Goal: Transaction & Acquisition: Purchase product/service

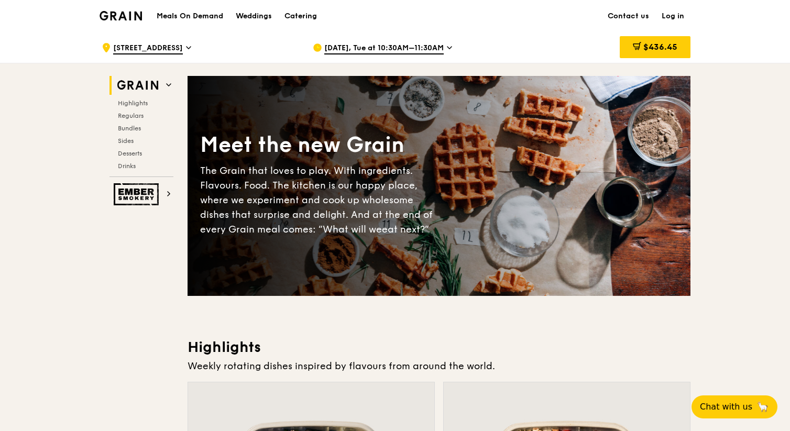
click at [430, 46] on span "[DATE], Tue at 10:30AM–11:30AM" at bounding box center [383, 49] width 119 height 12
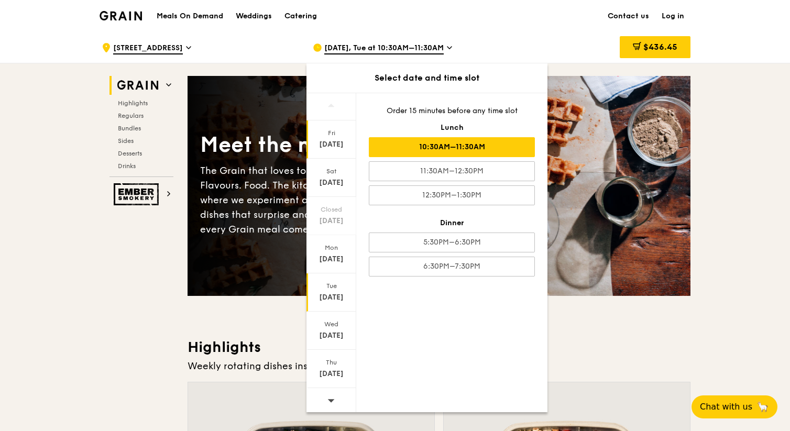
click at [337, 138] on div "[DATE]" at bounding box center [331, 139] width 50 height 38
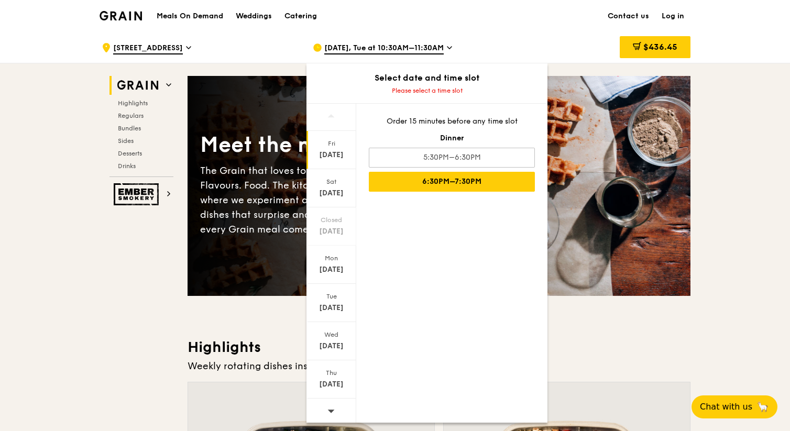
click at [456, 183] on div "6:30PM–7:30PM" at bounding box center [452, 182] width 166 height 20
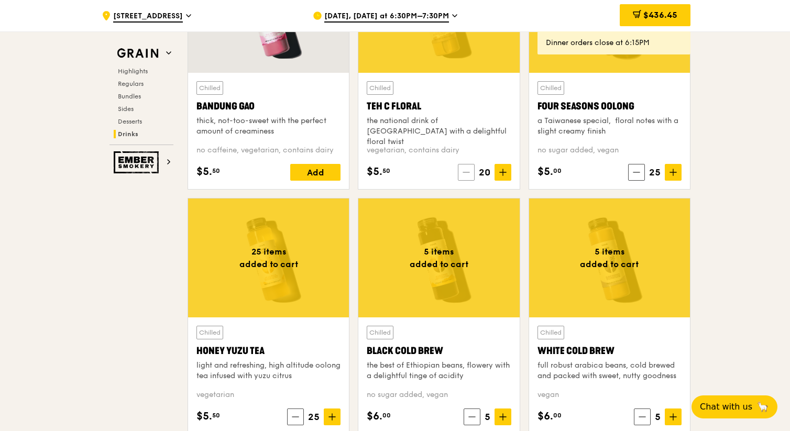
scroll to position [3744, 0]
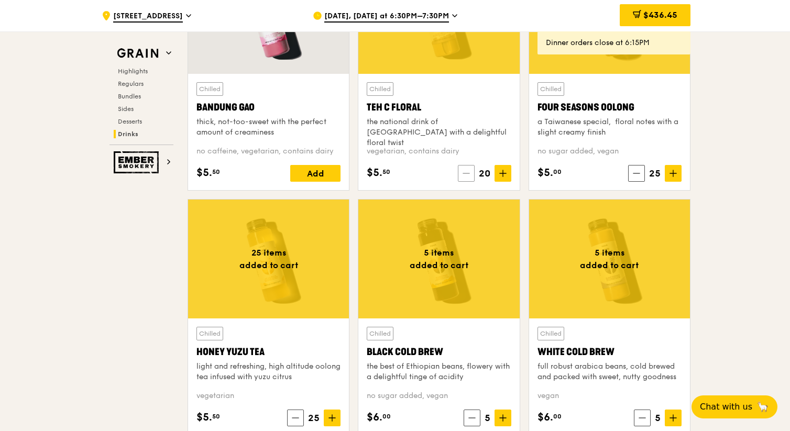
click at [471, 173] on span at bounding box center [466, 173] width 17 height 17
click at [471, 173] on span at bounding box center [467, 173] width 17 height 17
click at [471, 173] on span at bounding box center [468, 173] width 17 height 17
click at [471, 173] on span at bounding box center [467, 173] width 17 height 17
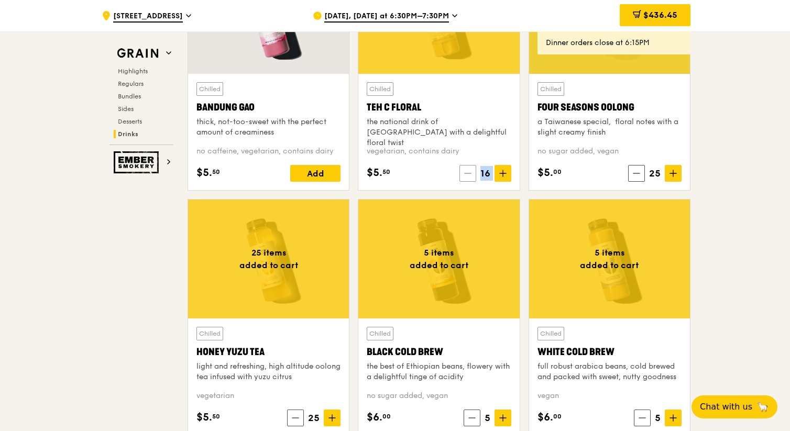
click at [471, 173] on span at bounding box center [467, 173] width 17 height 17
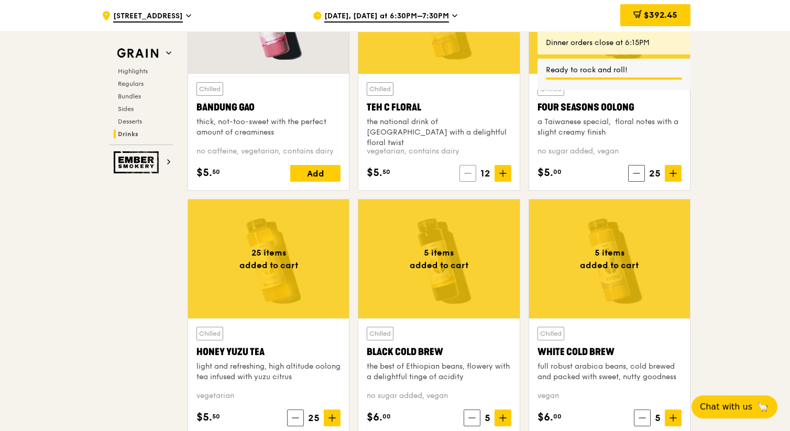
click at [467, 173] on icon at bounding box center [467, 173] width 7 height 7
click at [467, 173] on icon at bounding box center [469, 173] width 7 height 7
click at [467, 173] on icon at bounding box center [467, 173] width 7 height 7
click at [467, 173] on span at bounding box center [467, 173] width 17 height 17
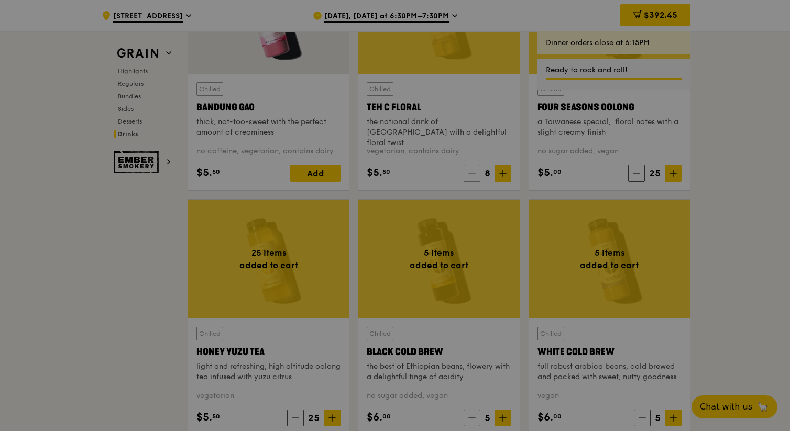
click at [467, 173] on div at bounding box center [395, 215] width 790 height 431
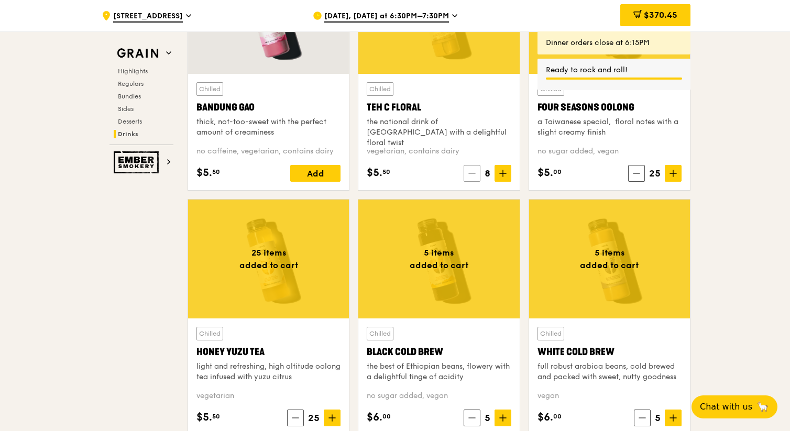
click at [467, 173] on span at bounding box center [471, 173] width 17 height 17
click at [467, 173] on span at bounding box center [472, 173] width 17 height 17
click at [469, 180] on span at bounding box center [471, 173] width 17 height 17
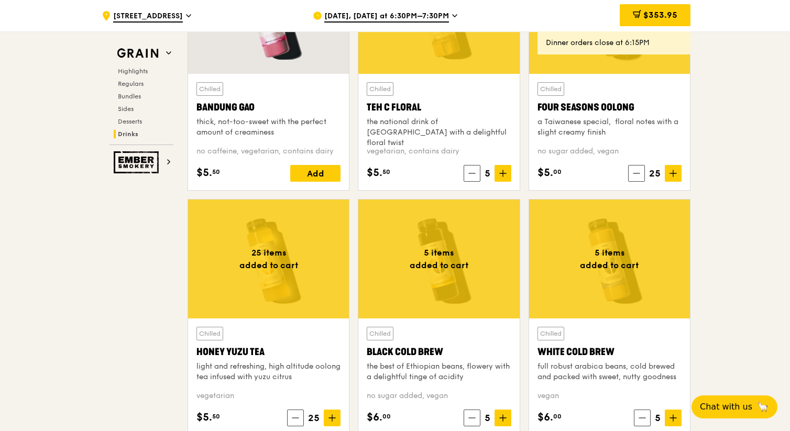
click at [632, 163] on div "Chilled Four Seasons Oolong a Taiwanese special,  floral notes with a slight cr…" at bounding box center [609, 132] width 144 height 100
click at [635, 171] on icon at bounding box center [636, 173] width 7 height 7
click at [635, 171] on icon at bounding box center [635, 173] width 7 height 7
click at [635, 171] on icon at bounding box center [636, 173] width 7 height 7
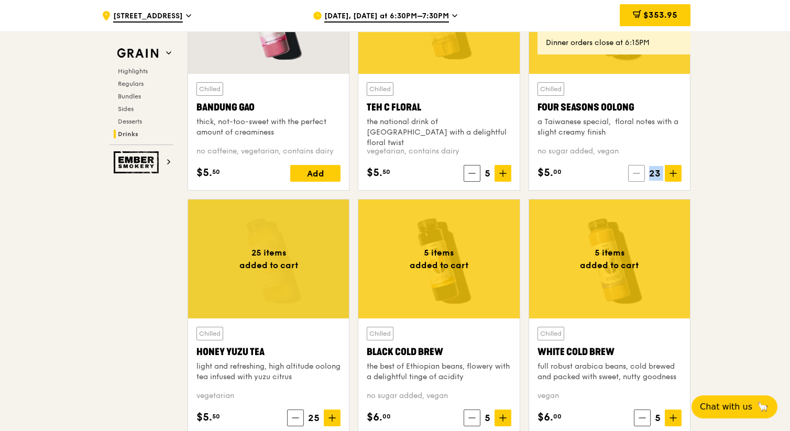
click at [635, 171] on icon at bounding box center [636, 173] width 7 height 7
click at [635, 171] on icon at bounding box center [637, 173] width 7 height 7
click at [635, 171] on icon at bounding box center [636, 173] width 7 height 7
click at [635, 171] on icon at bounding box center [637, 173] width 7 height 7
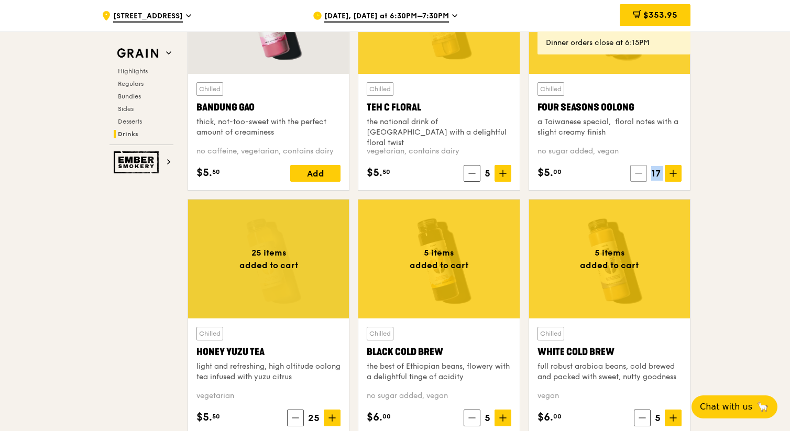
click at [635, 171] on icon at bounding box center [638, 173] width 7 height 7
click at [635, 171] on icon at bounding box center [637, 173] width 7 height 7
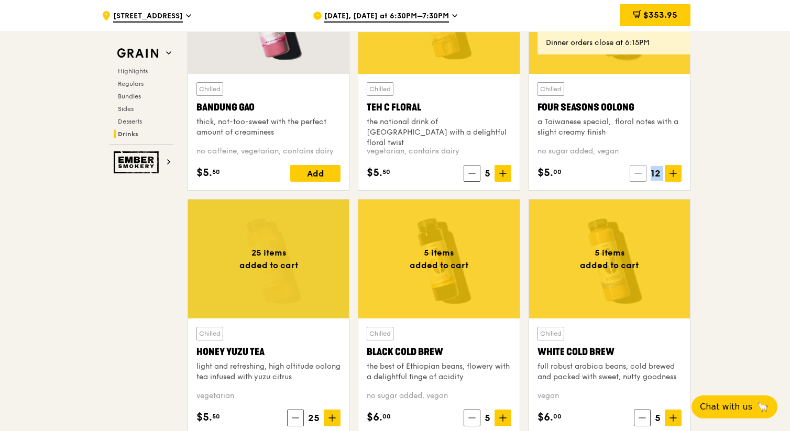
click at [635, 171] on icon at bounding box center [637, 173] width 7 height 7
click at [635, 171] on span at bounding box center [637, 173] width 17 height 17
click at [635, 171] on icon at bounding box center [637, 173] width 7 height 7
click at [671, 175] on icon at bounding box center [672, 173] width 7 height 7
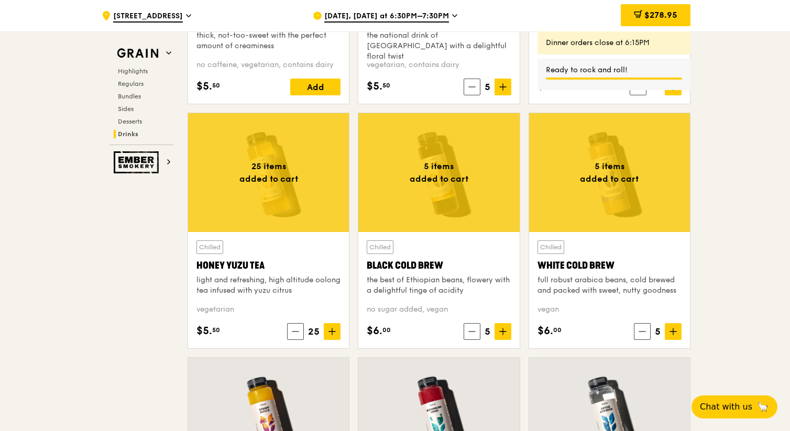
scroll to position [3851, 0]
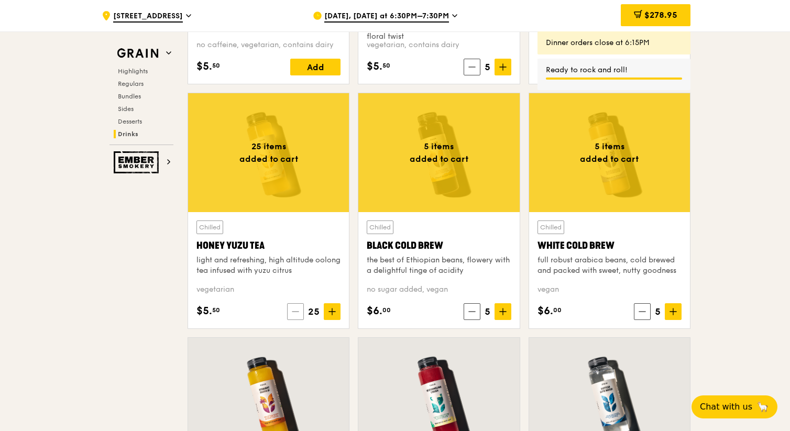
click at [292, 307] on span at bounding box center [295, 311] width 17 height 17
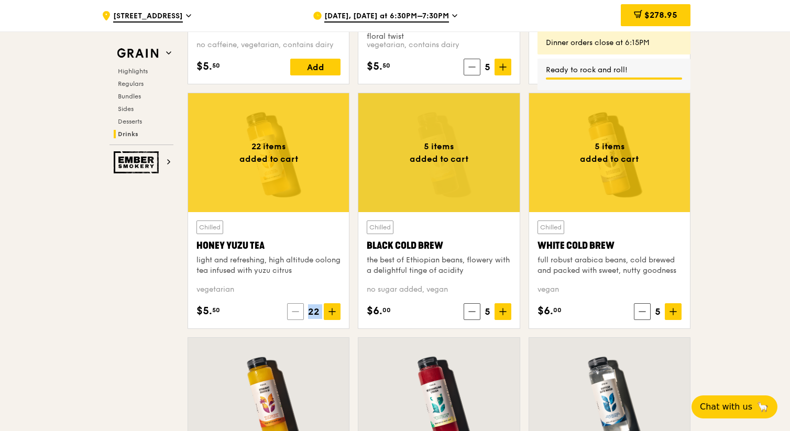
click at [292, 307] on span at bounding box center [295, 311] width 17 height 17
click at [292, 307] on span at bounding box center [297, 311] width 17 height 17
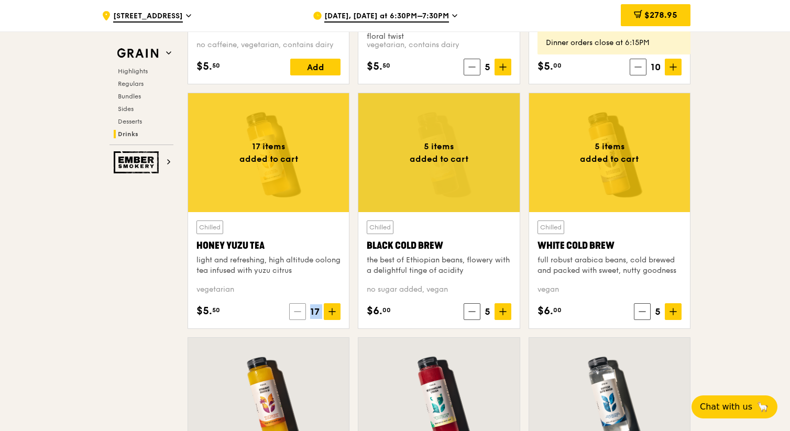
click at [292, 307] on span at bounding box center [297, 311] width 17 height 17
click at [292, 307] on span at bounding box center [296, 311] width 17 height 17
click at [292, 307] on span at bounding box center [297, 311] width 17 height 17
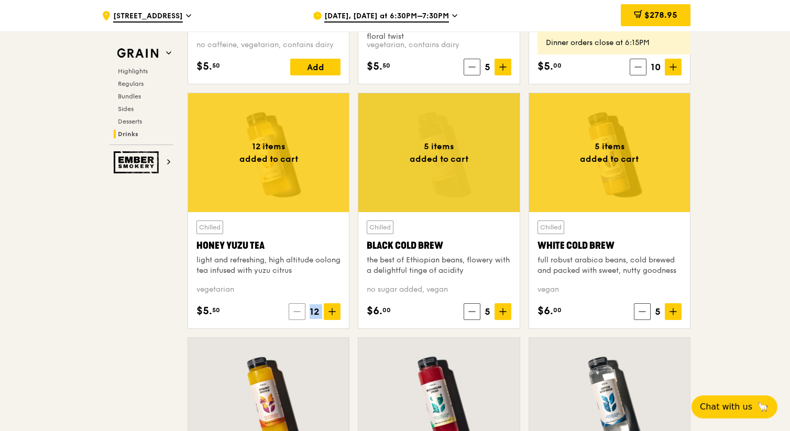
click at [292, 307] on span at bounding box center [297, 311] width 17 height 17
click at [292, 307] on span at bounding box center [298, 311] width 17 height 17
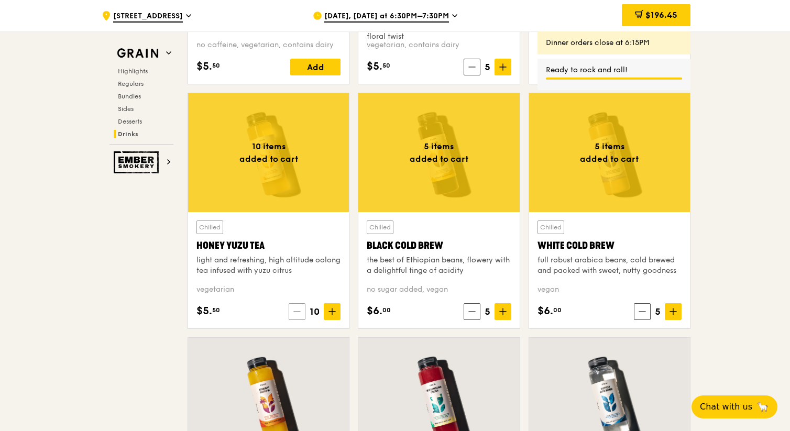
click at [296, 312] on icon at bounding box center [297, 312] width 6 height 0
click at [299, 313] on icon at bounding box center [300, 311] width 7 height 7
click at [633, 68] on span at bounding box center [637, 67] width 17 height 17
click at [633, 68] on div "$5. 00 9" at bounding box center [609, 67] width 144 height 17
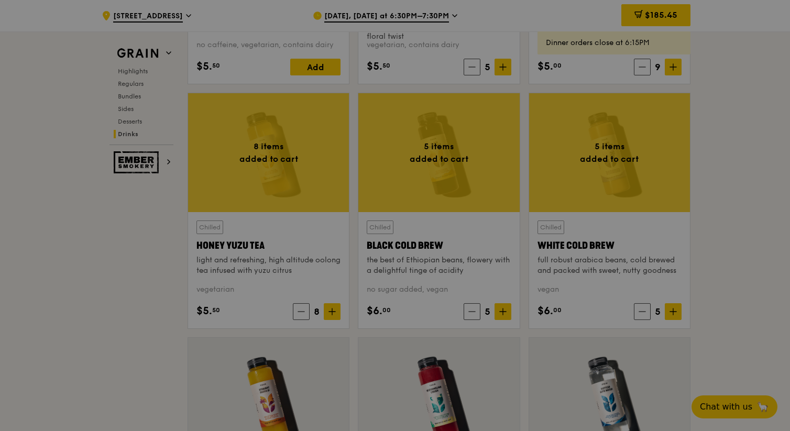
click at [643, 68] on div at bounding box center [395, 215] width 790 height 431
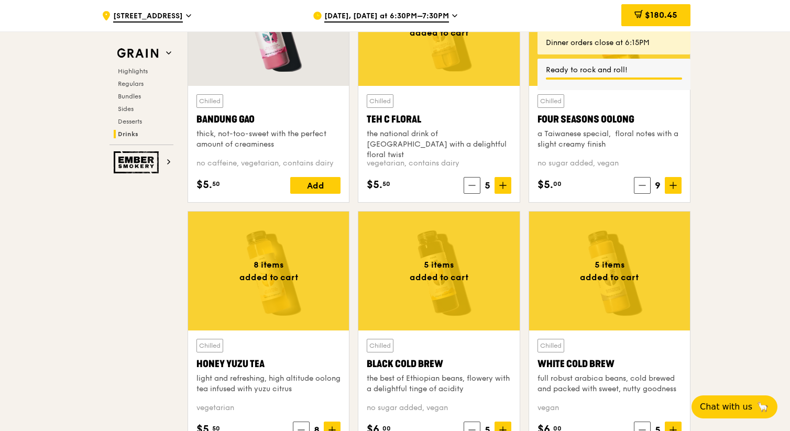
scroll to position [3702, 0]
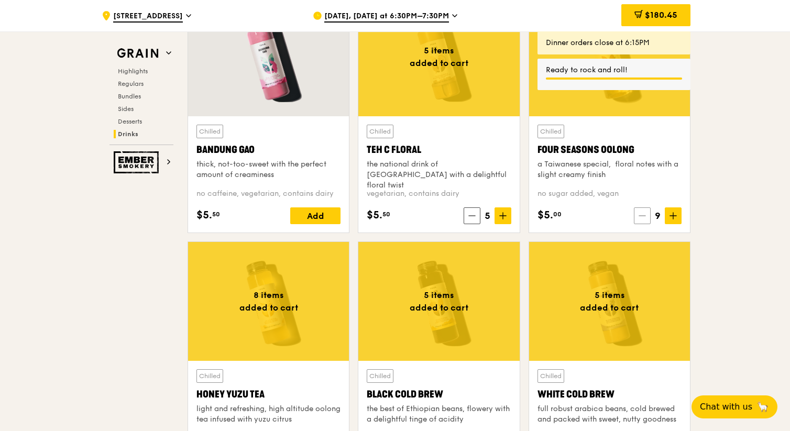
click at [646, 220] on span at bounding box center [642, 215] width 17 height 17
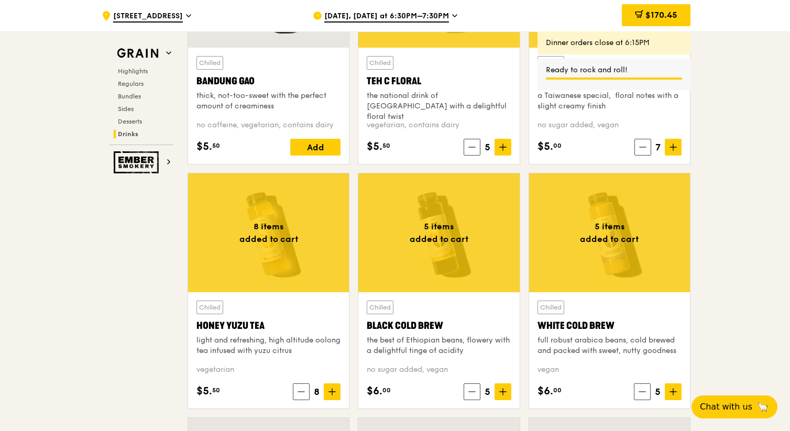
scroll to position [3772, 0]
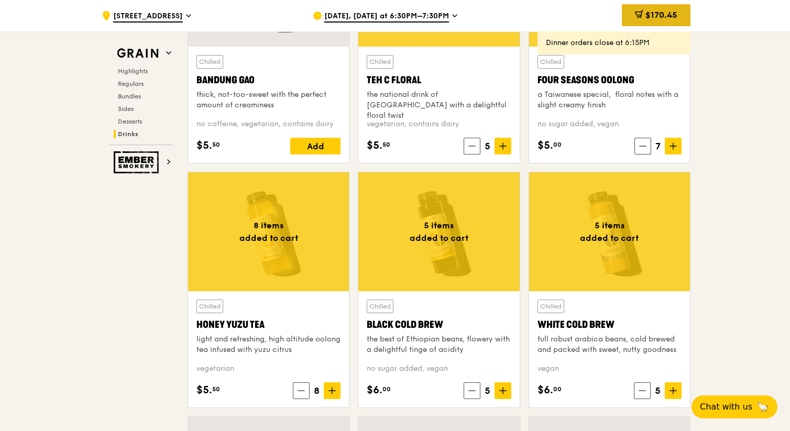
click at [656, 11] on span "$170.45" at bounding box center [661, 15] width 32 height 10
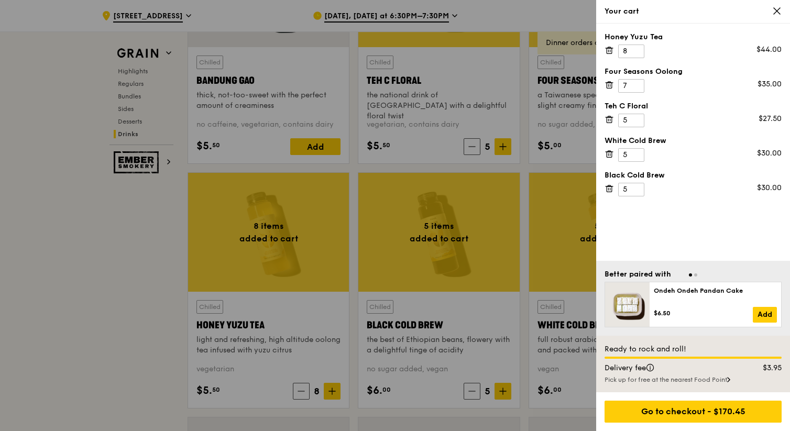
scroll to position [3771, 0]
click at [777, 11] on icon at bounding box center [776, 11] width 6 height 6
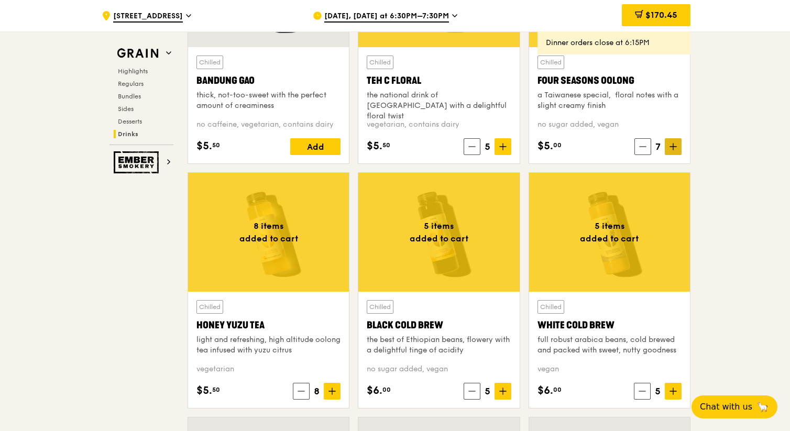
click at [671, 147] on icon at bounding box center [673, 147] width 6 height 0
click at [672, 147] on icon at bounding box center [673, 147] width 6 height 0
click at [671, 148] on icon at bounding box center [672, 146] width 7 height 7
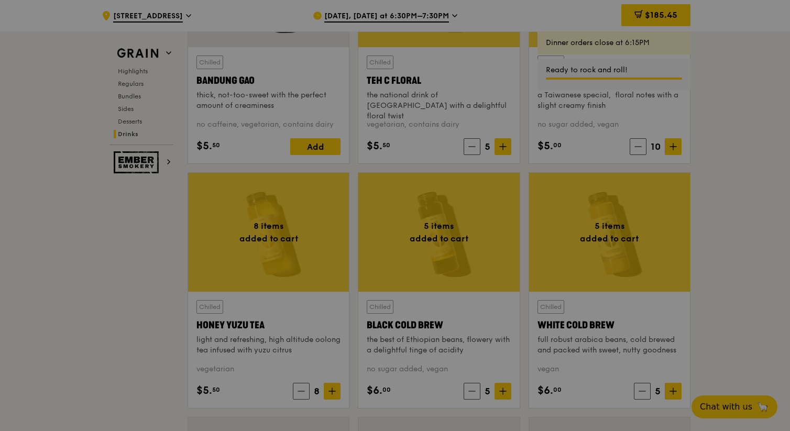
click at [321, 393] on div at bounding box center [395, 215] width 790 height 431
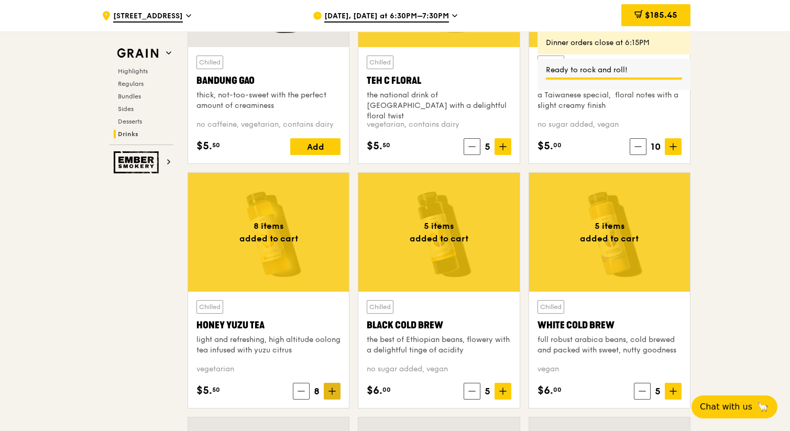
click at [335, 393] on icon at bounding box center [331, 391] width 7 height 7
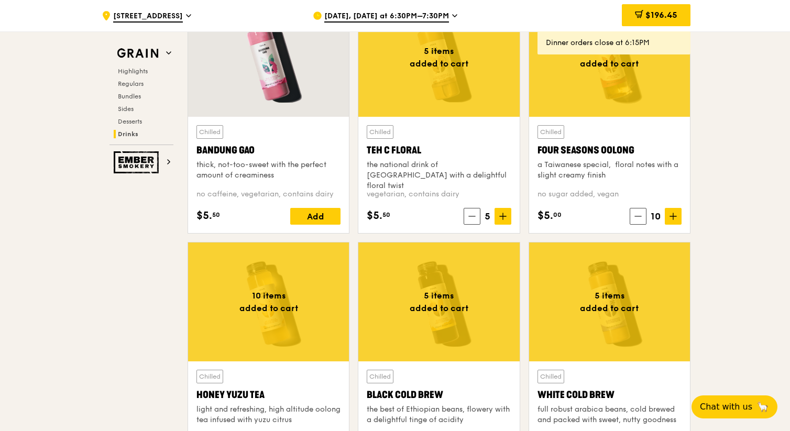
scroll to position [3700, 0]
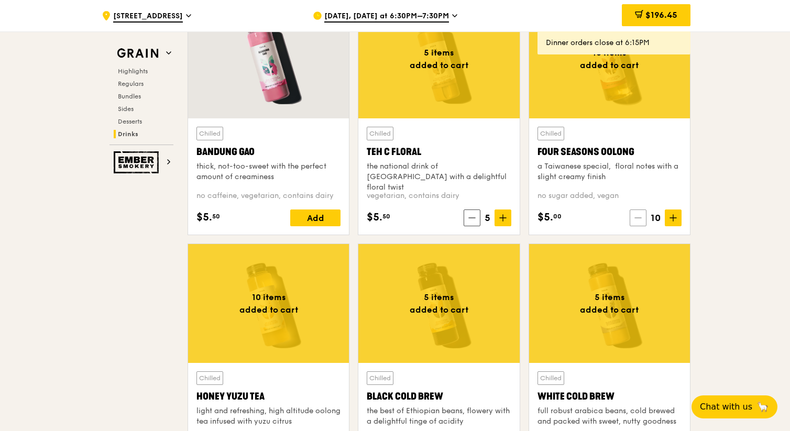
click at [635, 213] on span at bounding box center [637, 217] width 17 height 17
click at [635, 213] on span at bounding box center [642, 217] width 17 height 17
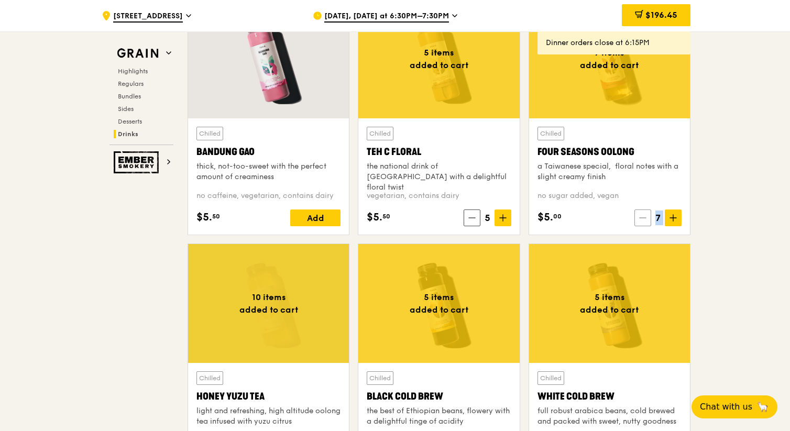
click at [635, 213] on span at bounding box center [642, 217] width 17 height 17
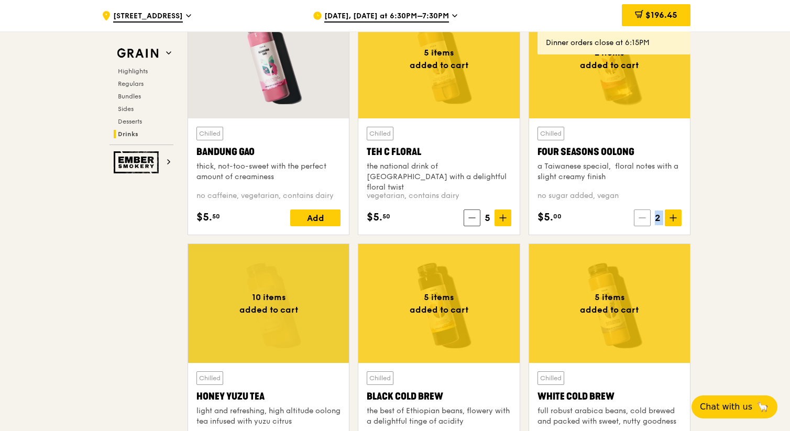
click at [635, 213] on span at bounding box center [642, 217] width 17 height 17
click at [635, 213] on span at bounding box center [643, 217] width 17 height 17
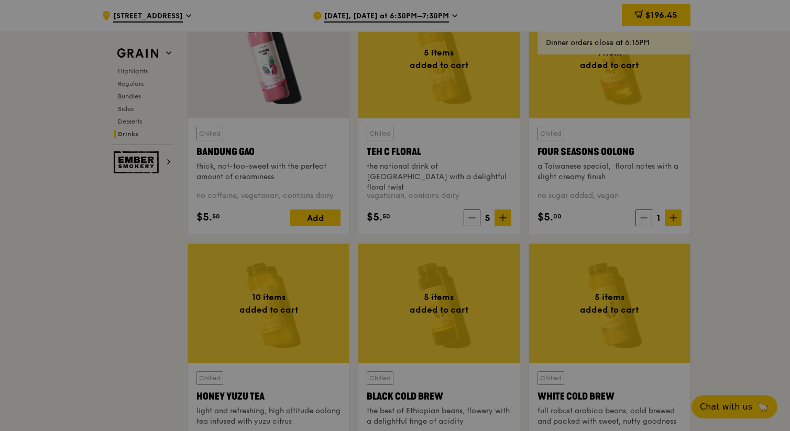
click at [643, 215] on div at bounding box center [395, 215] width 790 height 431
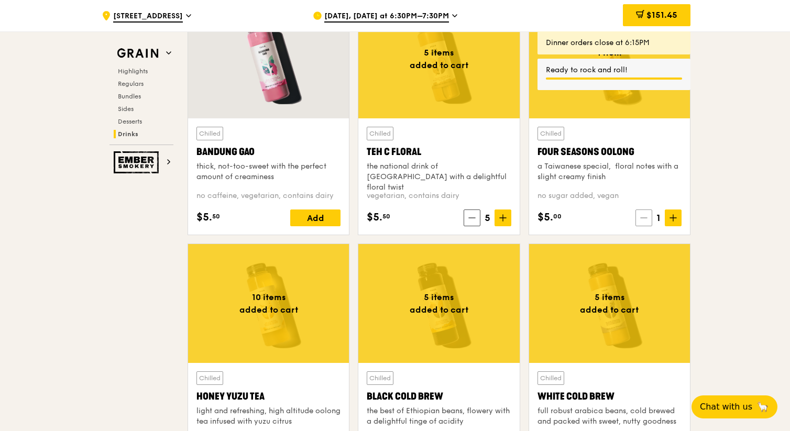
click at [642, 223] on span at bounding box center [643, 217] width 17 height 17
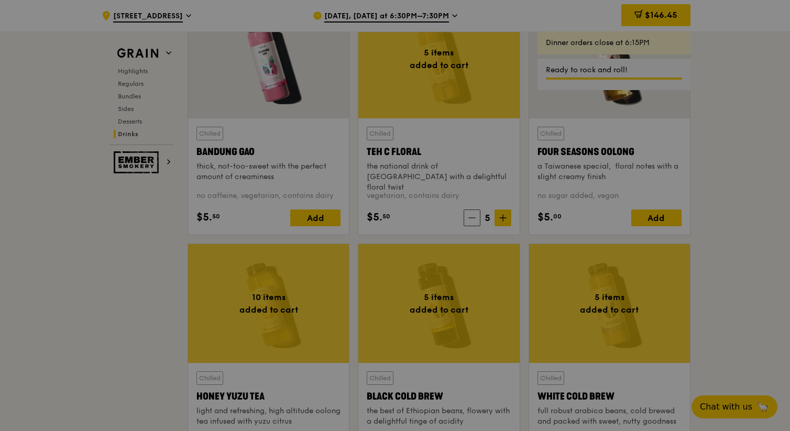
click at [503, 217] on div at bounding box center [395, 215] width 790 height 431
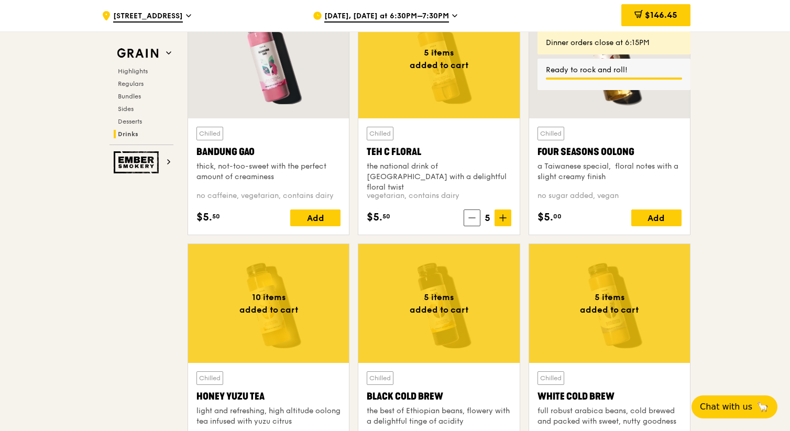
click at [503, 217] on icon at bounding box center [502, 217] width 7 height 7
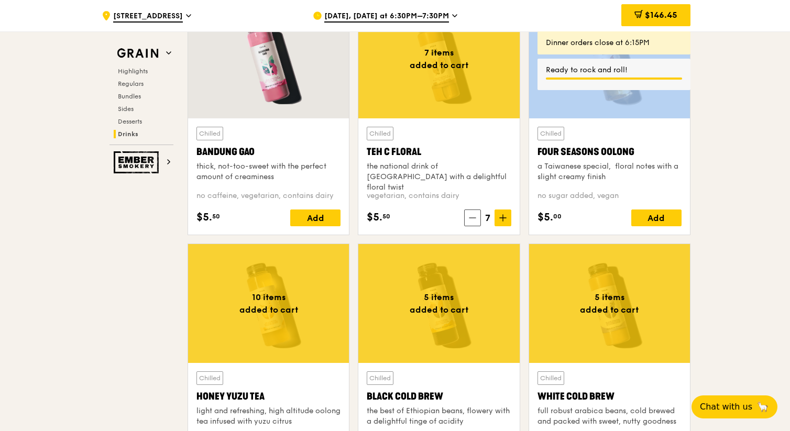
click at [503, 217] on icon at bounding box center [502, 217] width 7 height 7
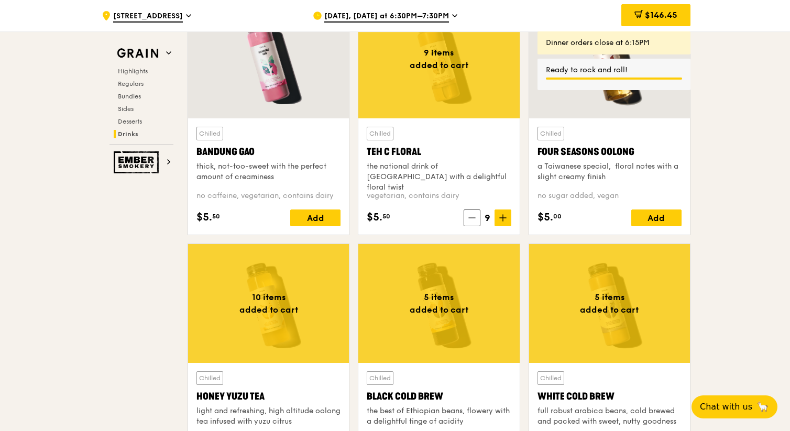
click at [504, 222] on span at bounding box center [502, 217] width 17 height 17
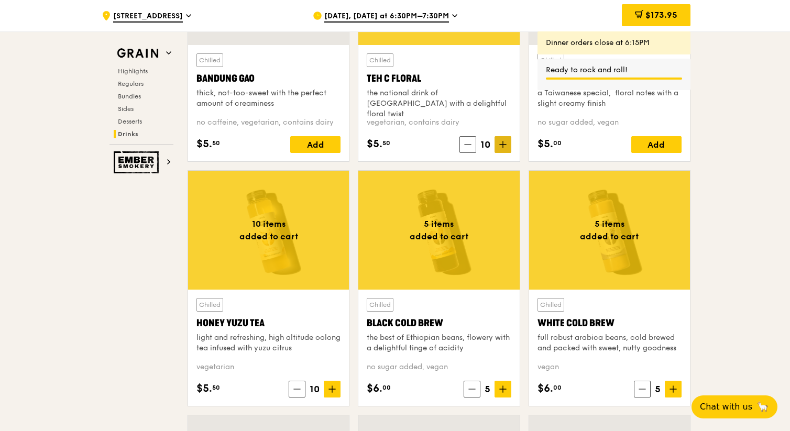
scroll to position [3774, 0]
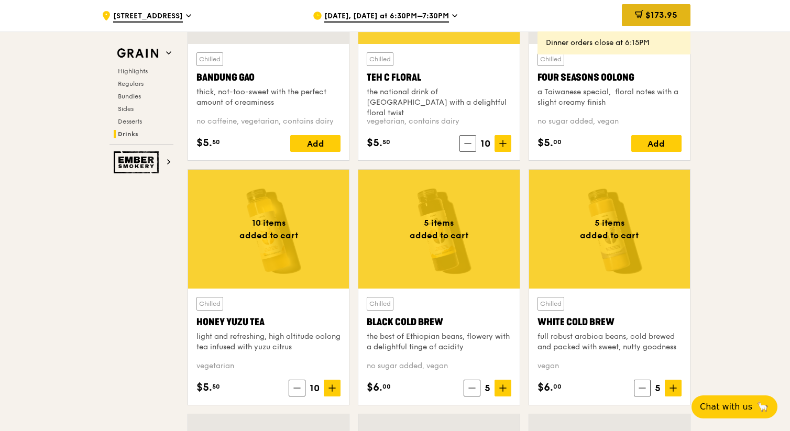
click at [685, 12] on div "$173.95" at bounding box center [656, 15] width 69 height 22
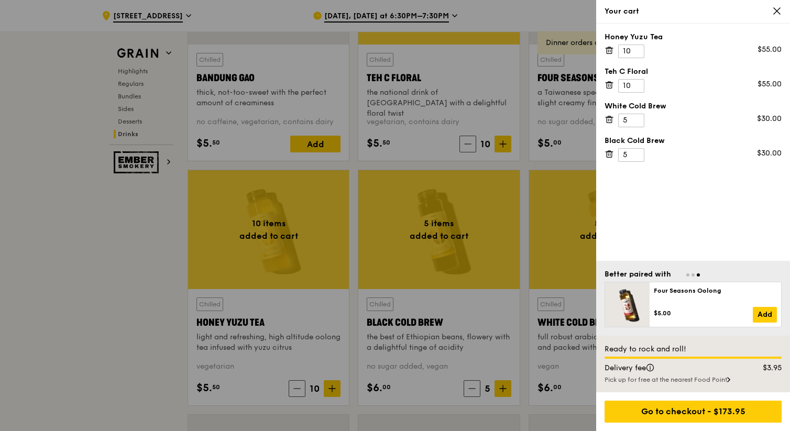
scroll to position [3773, 0]
